Goal: Task Accomplishment & Management: Use online tool/utility

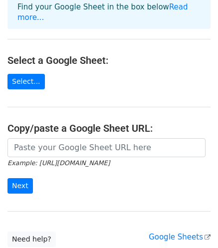
scroll to position [111, 0]
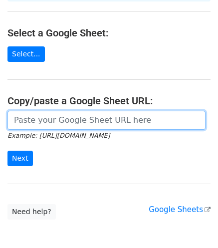
click at [71, 111] on input "url" at bounding box center [106, 120] width 198 height 19
paste input "https://docs.google.com/spreadsheets/d/1ZzHn7_ofWmb9tQO7NRq9Inp89N4gZmMnpzr6bsb…"
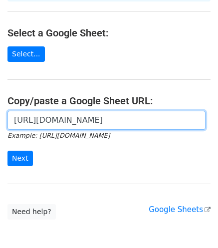
scroll to position [0, 258]
type input "https://docs.google.com/spreadsheets/d/1ZzHn7_ofWmb9tQO7NRq9Inp89N4gZmMnpzr6bsb…"
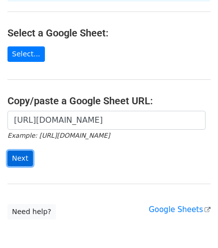
click at [26, 151] on input "Next" at bounding box center [19, 158] width 25 height 15
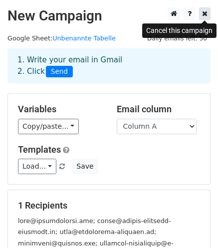
click at [207, 13] on icon at bounding box center [204, 13] width 5 height 7
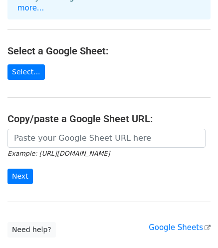
scroll to position [111, 0]
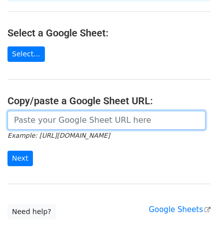
click at [57, 111] on input "url" at bounding box center [106, 120] width 198 height 19
paste input "https://docs.google.com/spreadsheets/d/1CJjA6HZ_5Lu00eJ8Nx7dCm7MokruFog4/edit?g…"
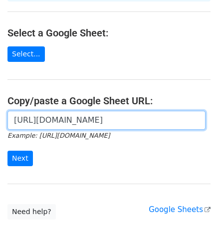
scroll to position [0, 241]
type input "https://docs.google.com/spreadsheets/d/1CJjA6HZ_5Lu00eJ8Nx7dCm7MokruFog4/edit?g…"
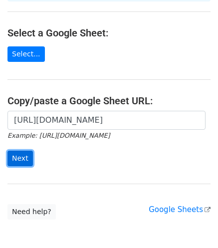
click at [26, 151] on input "Next" at bounding box center [19, 158] width 25 height 15
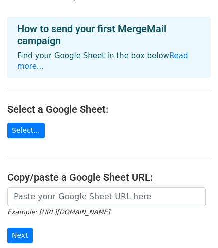
scroll to position [166, 0]
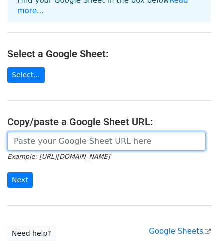
click at [63, 132] on input "url" at bounding box center [106, 141] width 198 height 19
paste input "https://docs.google.com/spreadsheets/d/1ZzHn7_ofWmb9tQO7NRq9Inp89N4gZmMnpzr6bsb…"
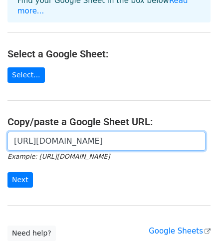
scroll to position [0, 258]
type input "https://docs.google.com/spreadsheets/d/1ZzHn7_ofWmb9tQO7NRq9Inp89N4gZmMnpzr6bsb…"
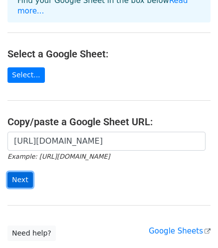
click at [25, 172] on input "Next" at bounding box center [19, 179] width 25 height 15
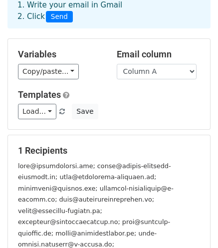
scroll to position [55, 0]
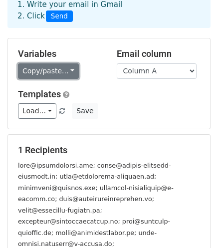
click at [71, 71] on link "Copy/paste..." at bounding box center [48, 70] width 61 height 15
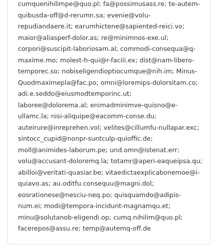
scroll to position [656, 0]
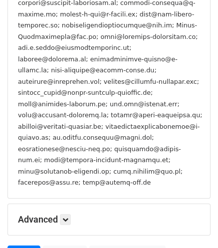
click at [72, 204] on div "Advanced Tracking Track Opens UTM Codes Track Clicks Filters Only include sprea…" at bounding box center [109, 219] width 202 height 31
click at [68, 217] on icon at bounding box center [65, 220] width 6 height 6
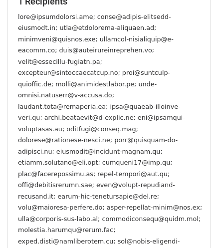
scroll to position [88, 0]
